Goal: Task Accomplishment & Management: Use online tool/utility

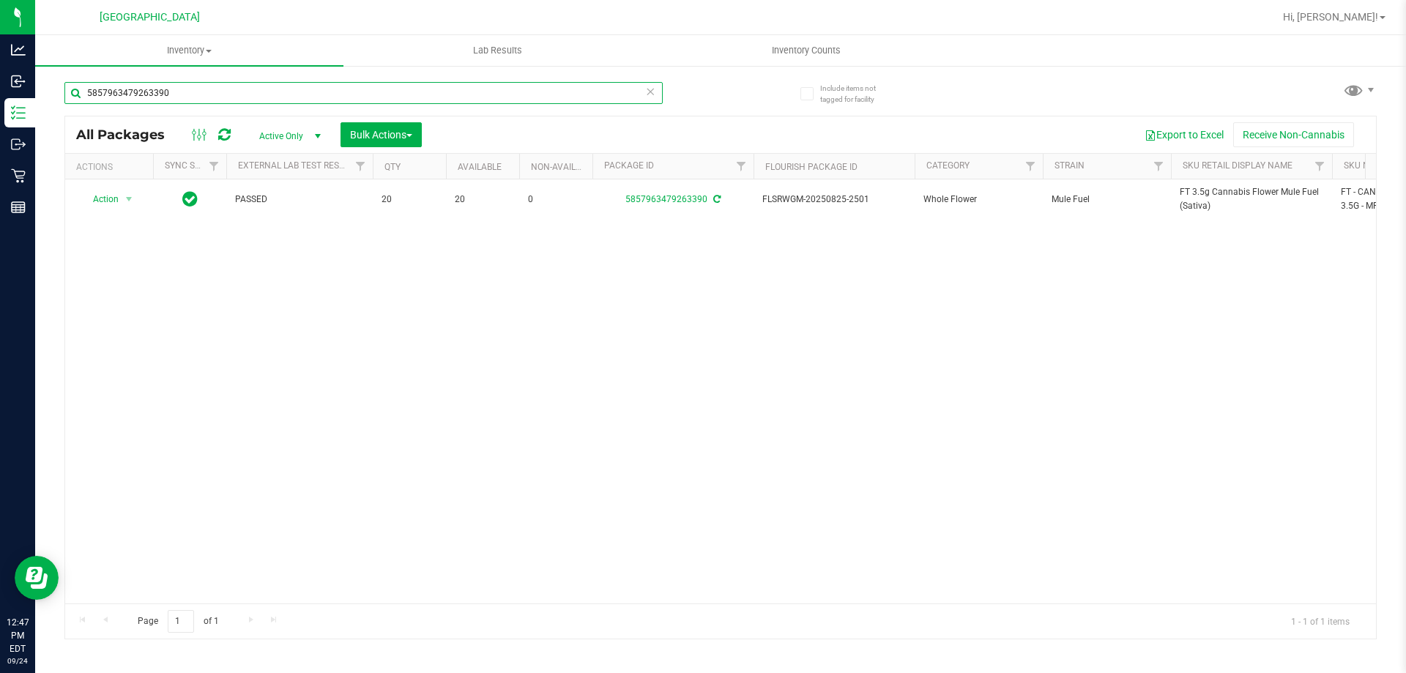
click at [214, 101] on input "5857963479263390" at bounding box center [363, 93] width 598 height 22
type input "2521650748132383"
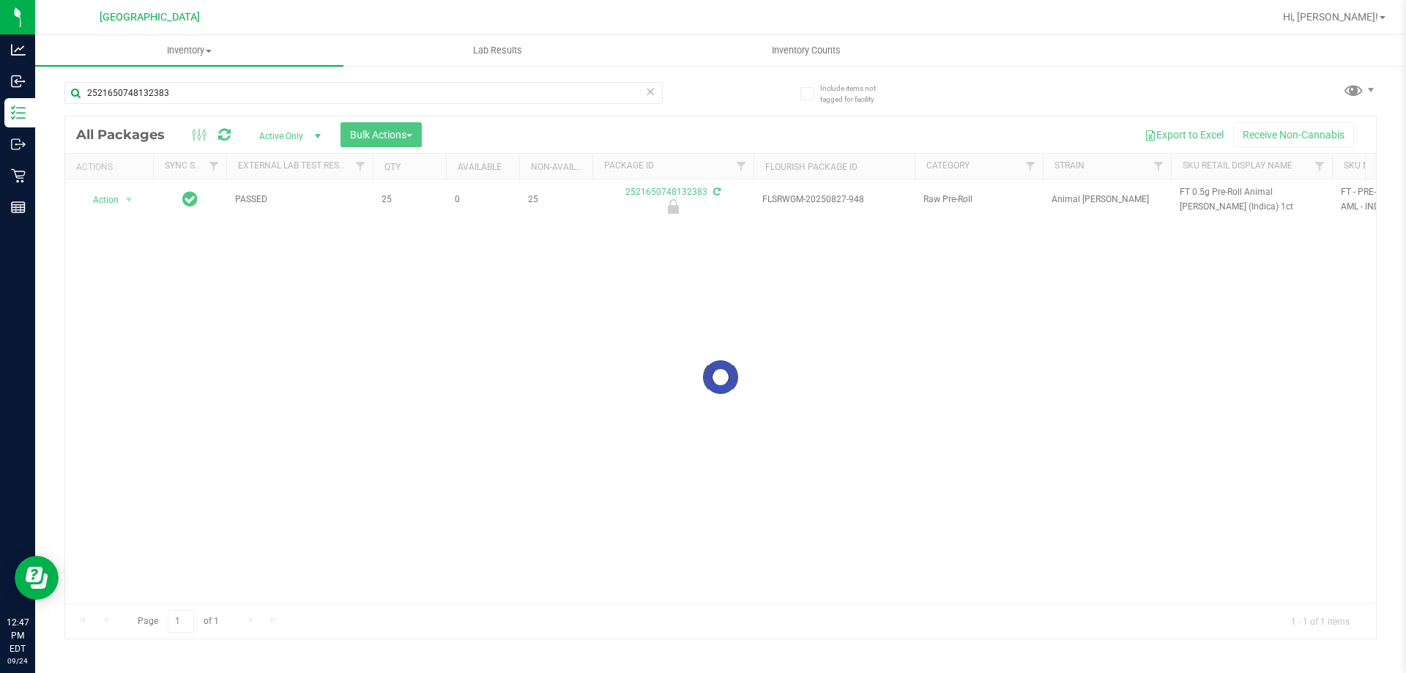
click at [122, 200] on div at bounding box center [720, 377] width 1310 height 522
click at [122, 200] on span "select" at bounding box center [129, 200] width 18 height 20
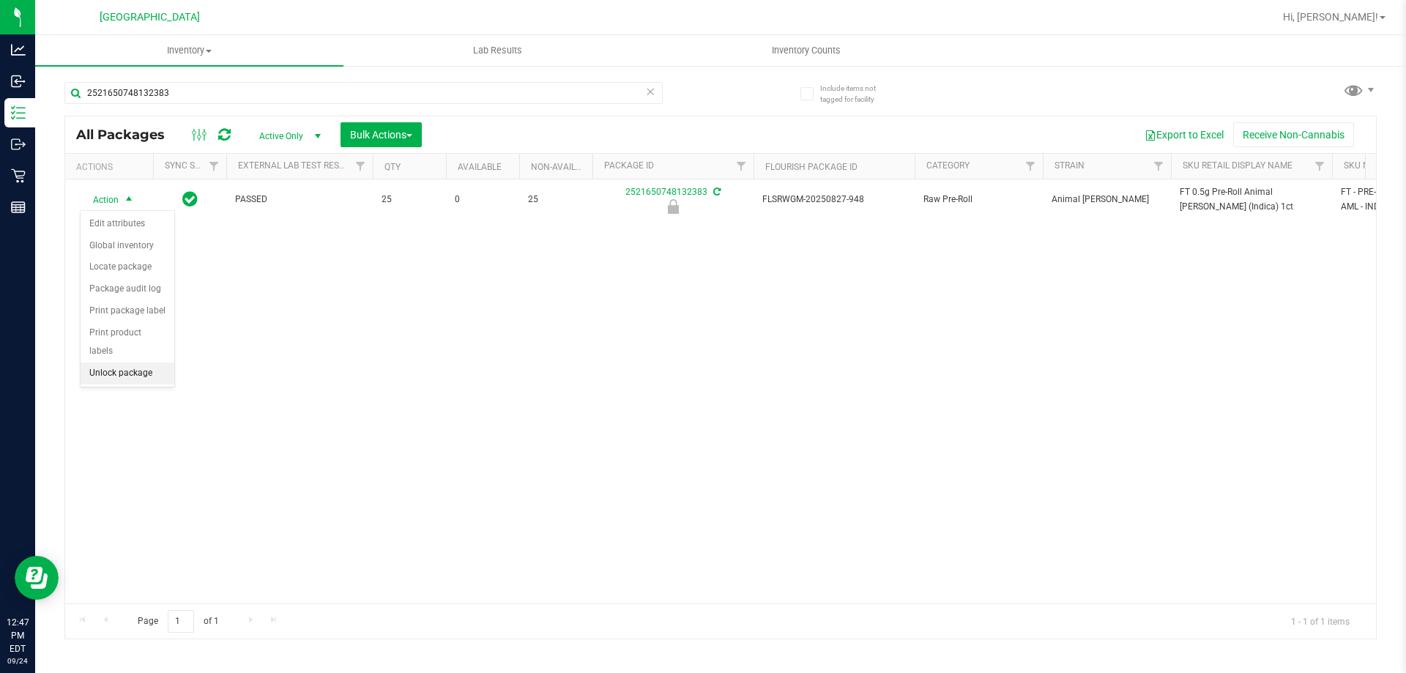
click at [134, 362] on li "Unlock package" at bounding box center [128, 373] width 94 height 22
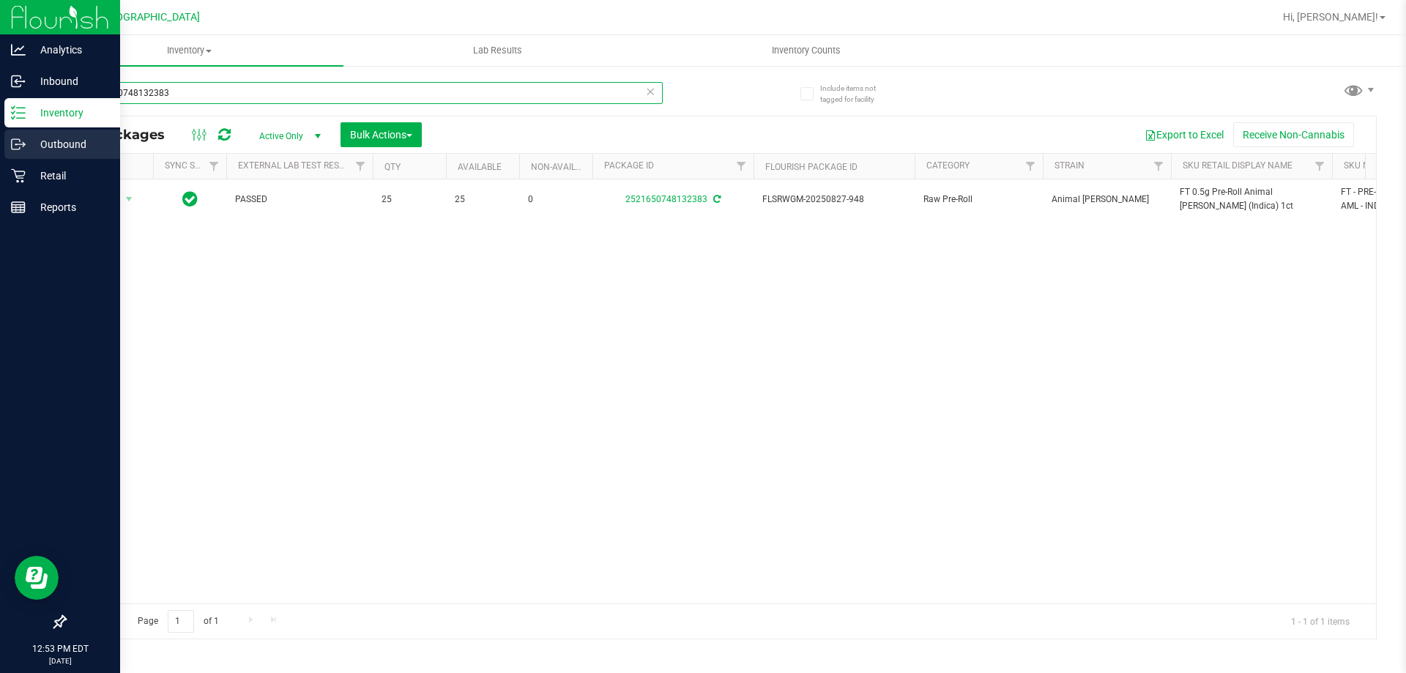
drag, startPoint x: 182, startPoint y: 100, endPoint x: 1, endPoint y: 135, distance: 184.1
click at [0, 131] on div "Analytics Inbound Inventory Outbound Retail Reports 12:53 PM EDT [DATE] 09/24 P…" at bounding box center [703, 336] width 1406 height 673
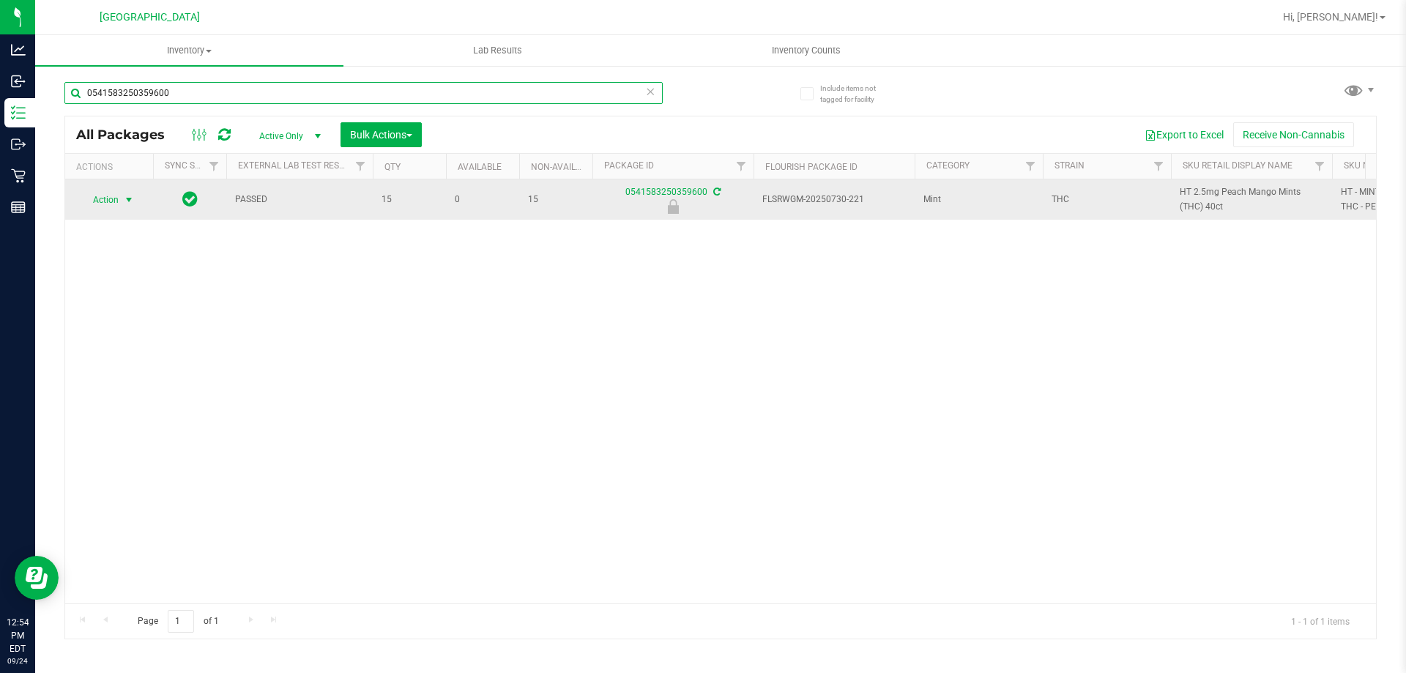
type input "0541583250359600"
click at [113, 204] on span "Action" at bounding box center [100, 200] width 40 height 20
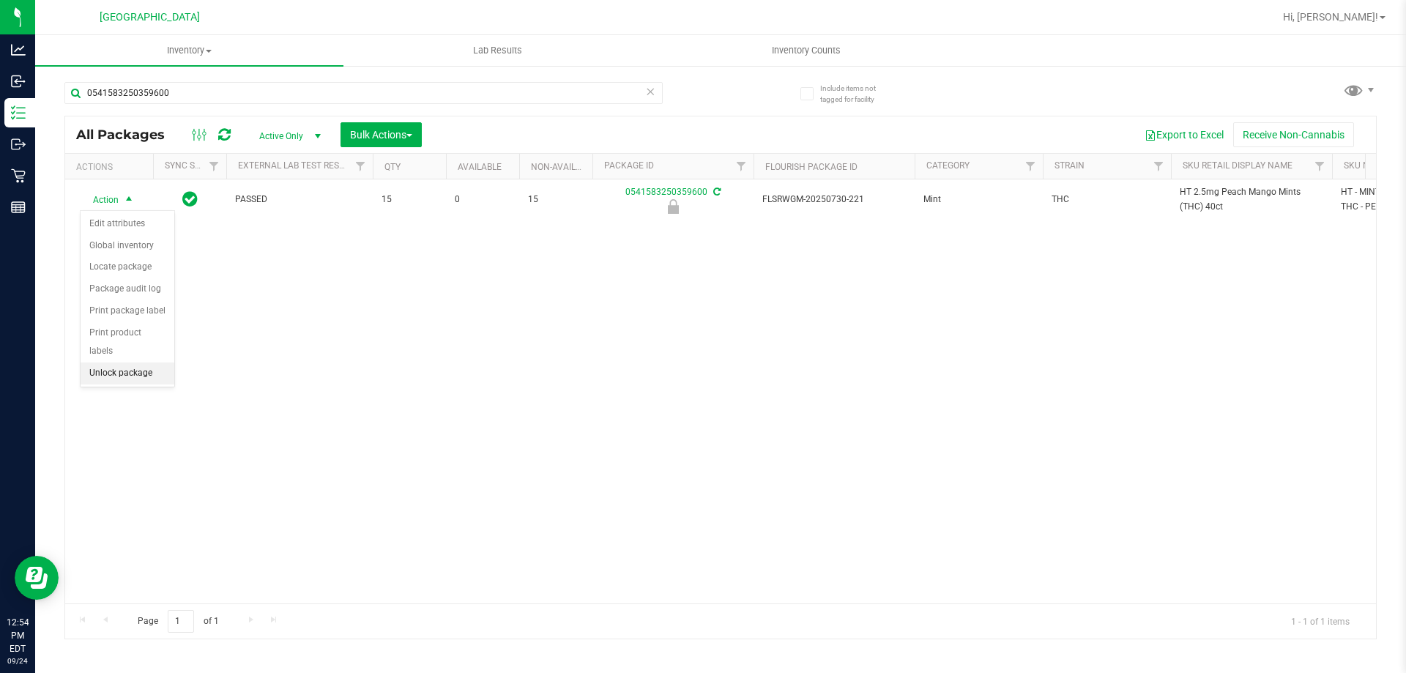
click at [127, 362] on li "Unlock package" at bounding box center [128, 373] width 94 height 22
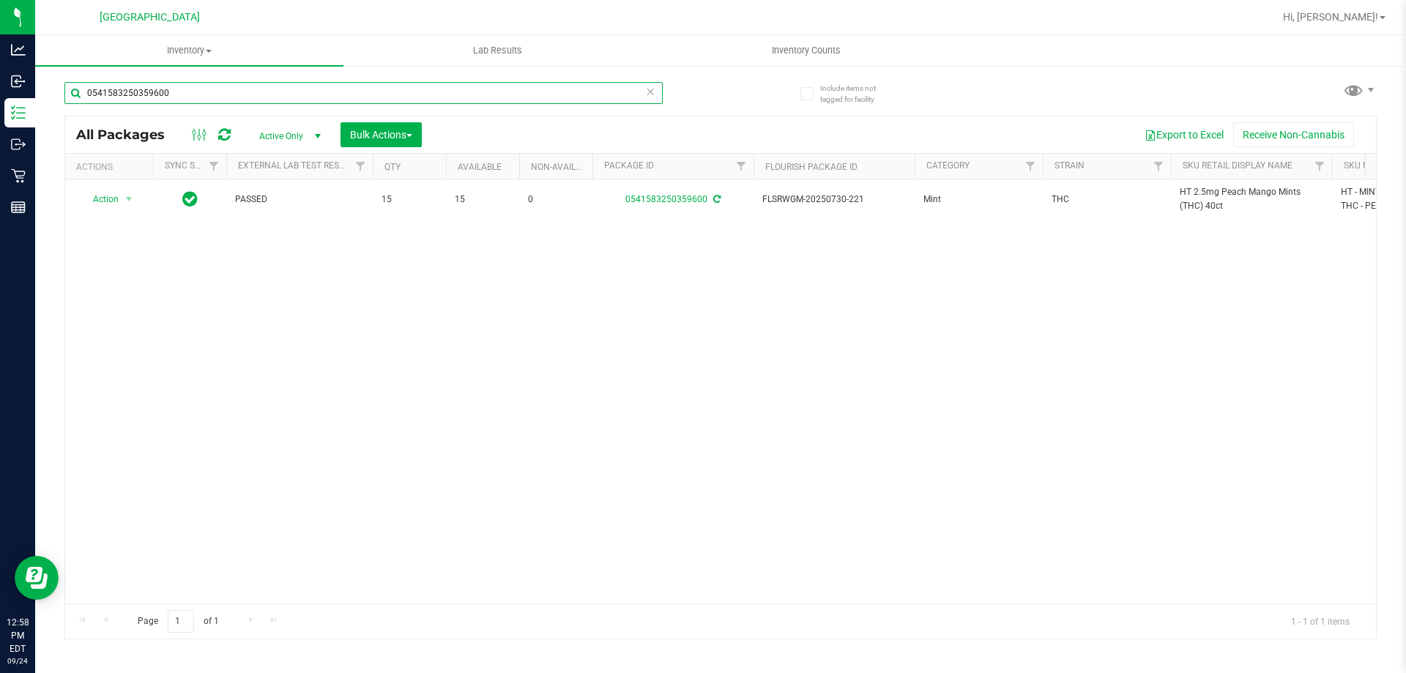
click at [199, 102] on input "0541583250359600" at bounding box center [363, 93] width 598 height 22
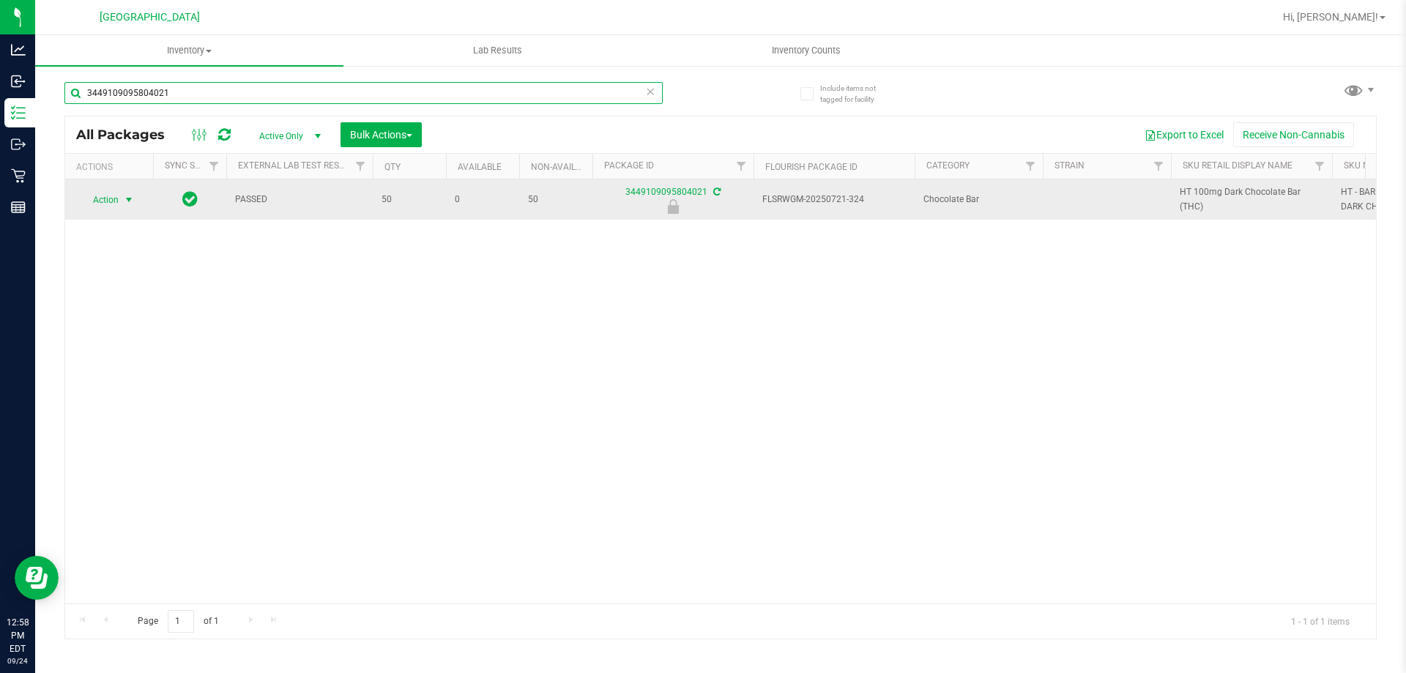
type input "3449109095804021"
click at [116, 200] on span "Action" at bounding box center [100, 200] width 40 height 20
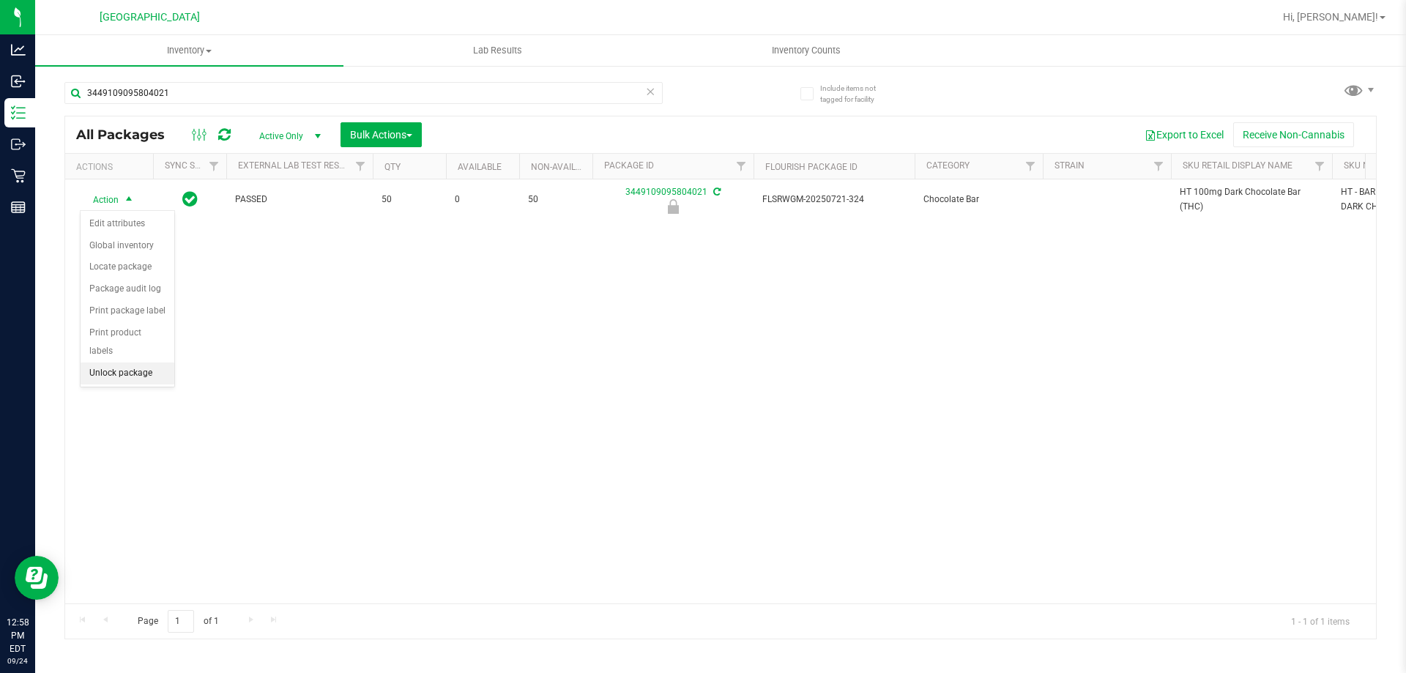
click at [111, 362] on li "Unlock package" at bounding box center [128, 373] width 94 height 22
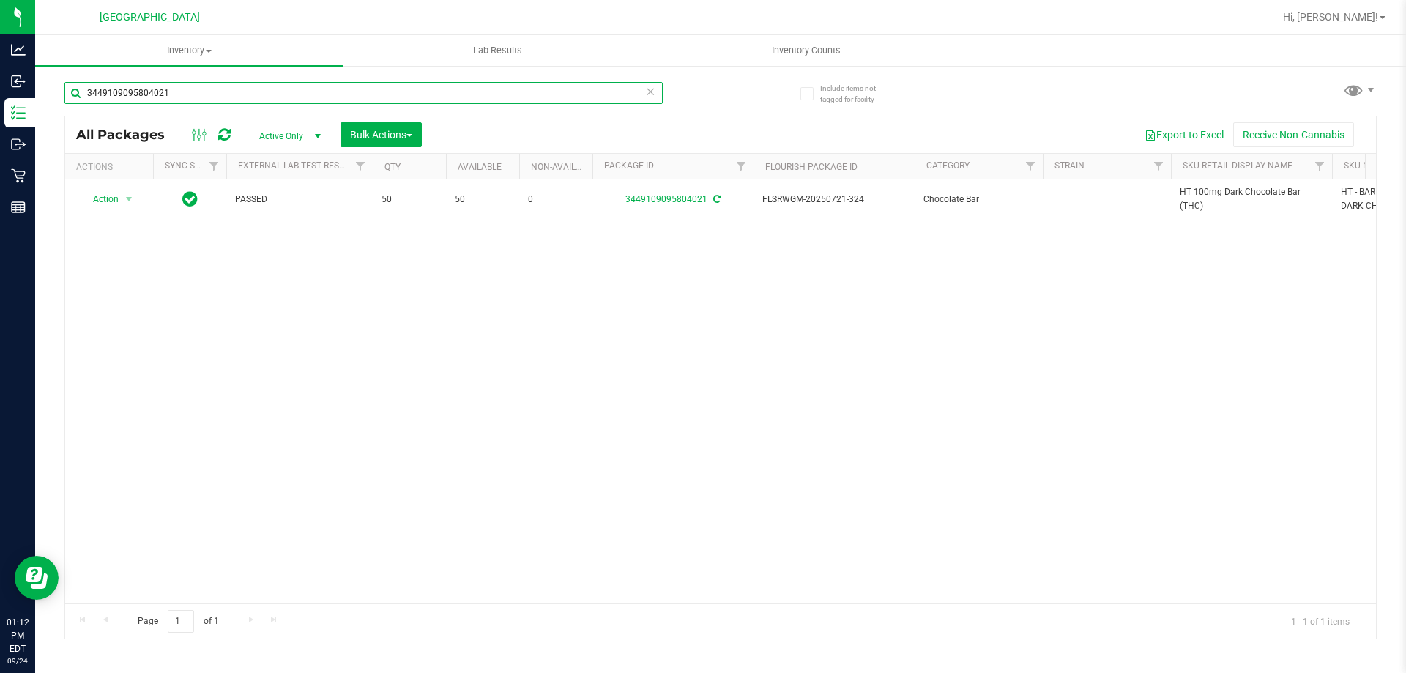
click at [206, 97] on input "3449109095804021" at bounding box center [363, 93] width 598 height 22
type input "3"
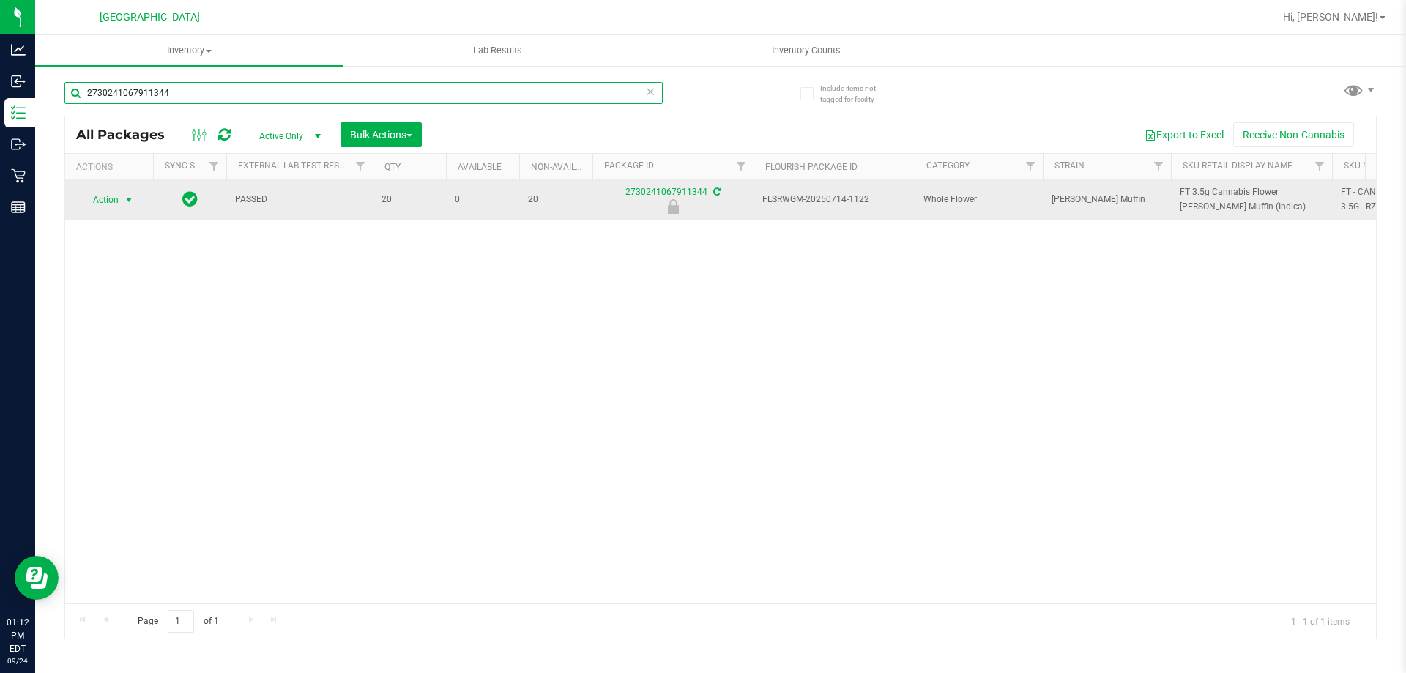
type input "2730241067911344"
click at [118, 204] on span "Action" at bounding box center [100, 200] width 40 height 20
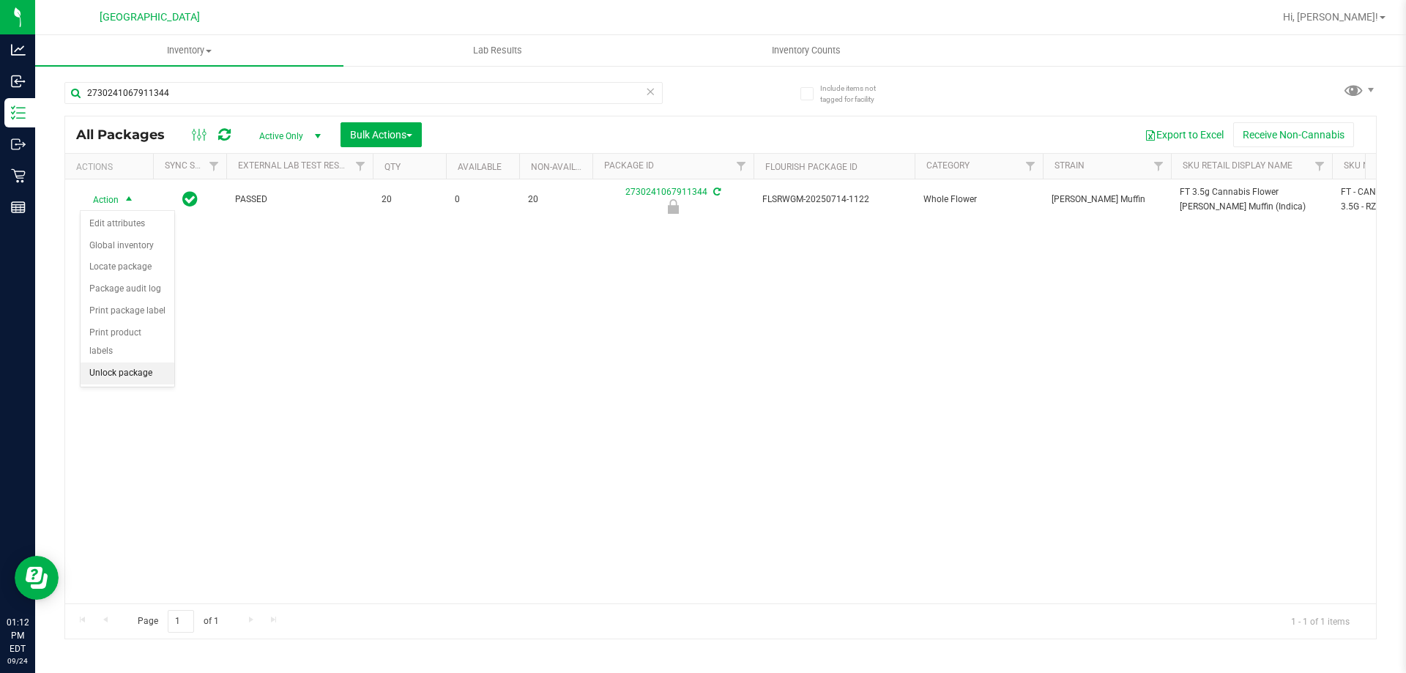
click at [113, 362] on li "Unlock package" at bounding box center [128, 373] width 94 height 22
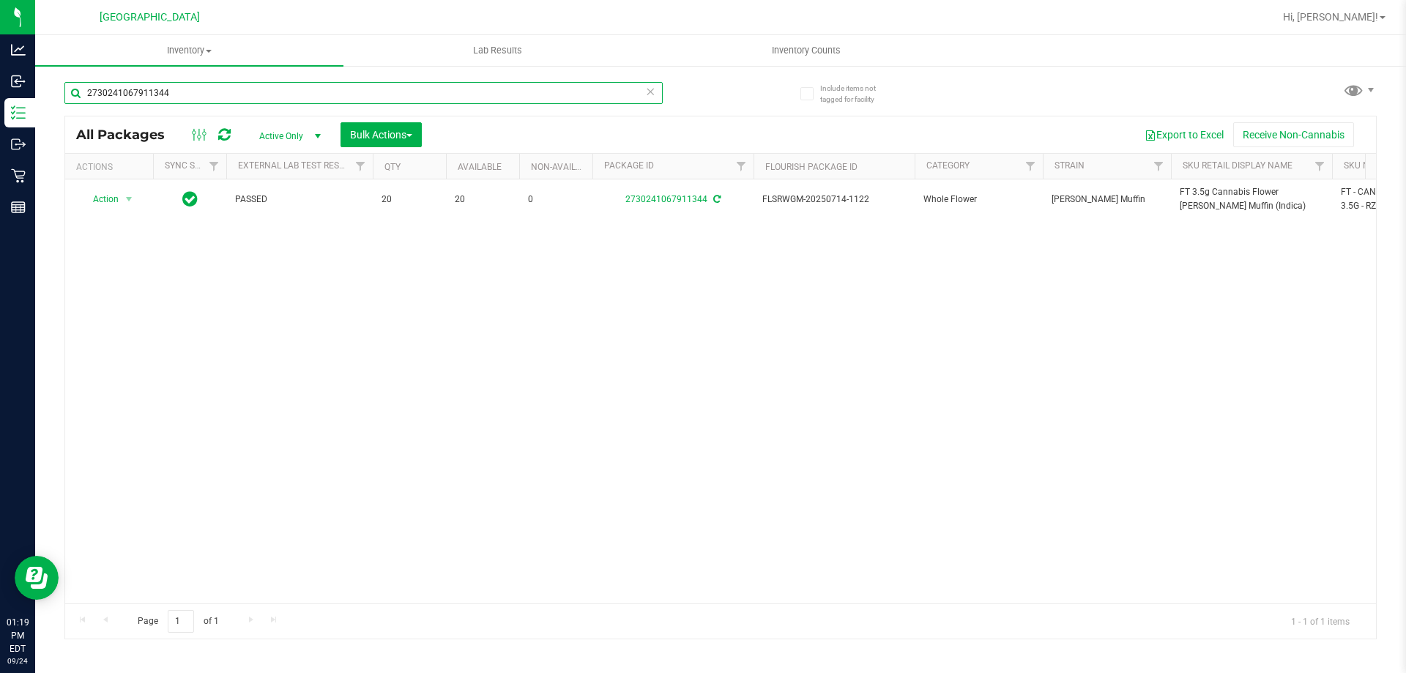
click at [243, 90] on input "2730241067911344" at bounding box center [363, 93] width 598 height 22
type input "pkt"
